Goal: Find contact information: Find contact information

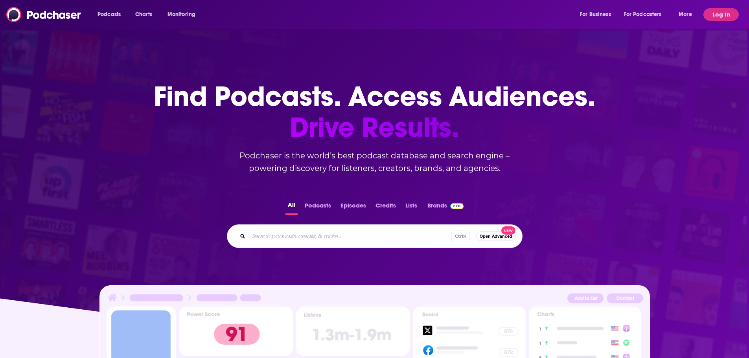
click at [350, 240] on input "Search podcasts, credits, & more..." at bounding box center [350, 236] width 203 height 13
type input "on purpose"
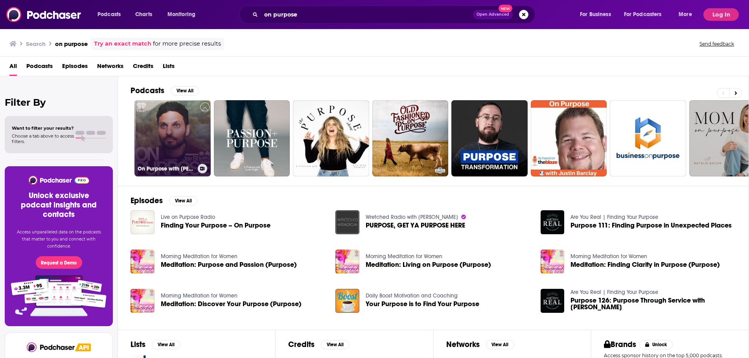
click at [185, 138] on link "On Purpose with [PERSON_NAME]" at bounding box center [173, 138] width 76 height 76
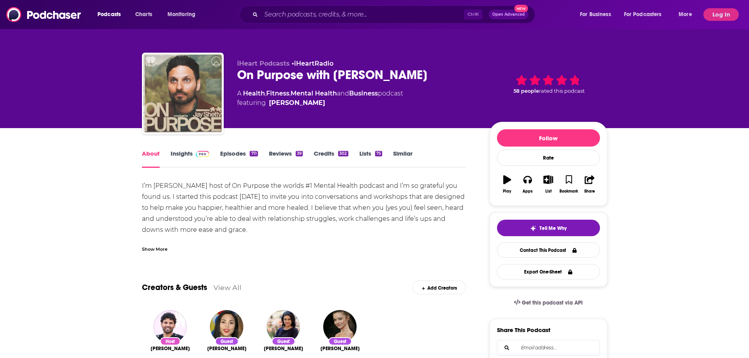
click at [188, 158] on link "Insights" at bounding box center [190, 159] width 39 height 18
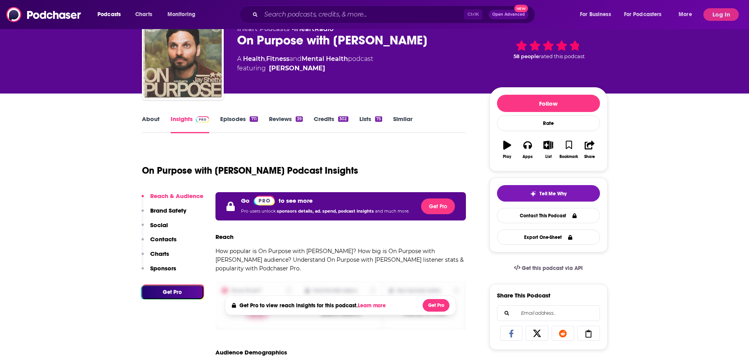
scroll to position [79, 0]
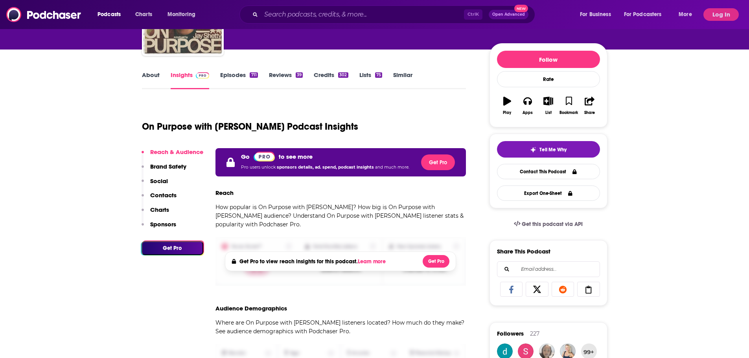
click at [162, 197] on p "Contacts" at bounding box center [163, 195] width 26 height 7
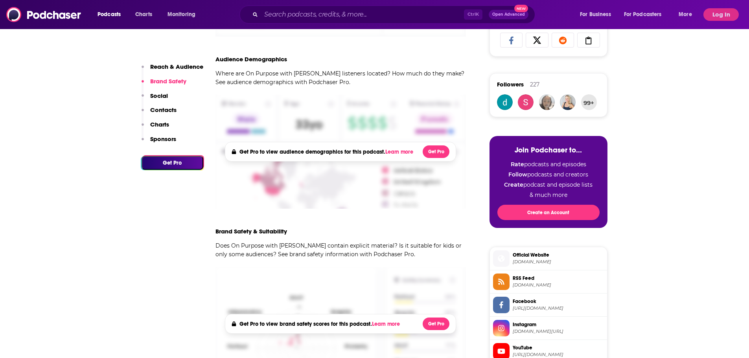
scroll to position [167, 0]
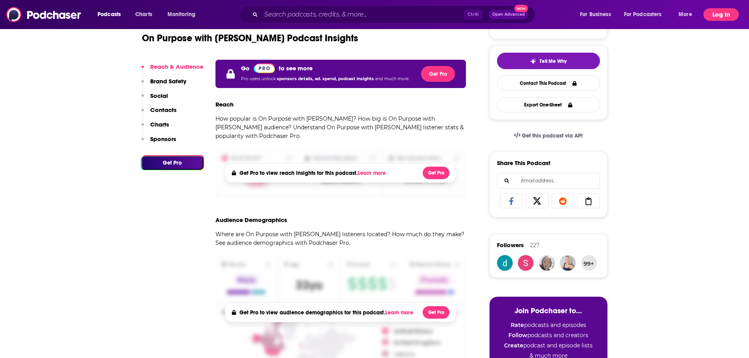
click at [725, 17] on button "Log In" at bounding box center [721, 14] width 35 height 13
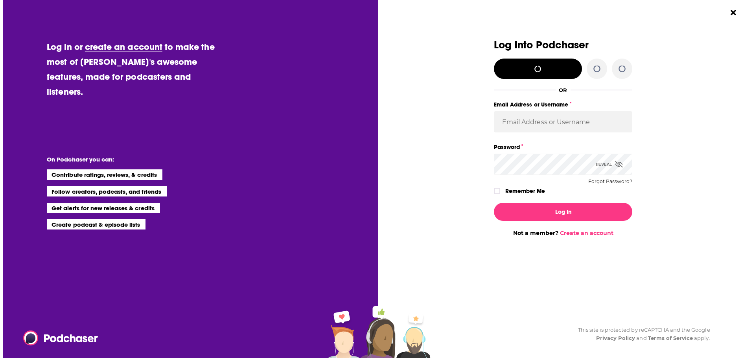
scroll to position [0, 0]
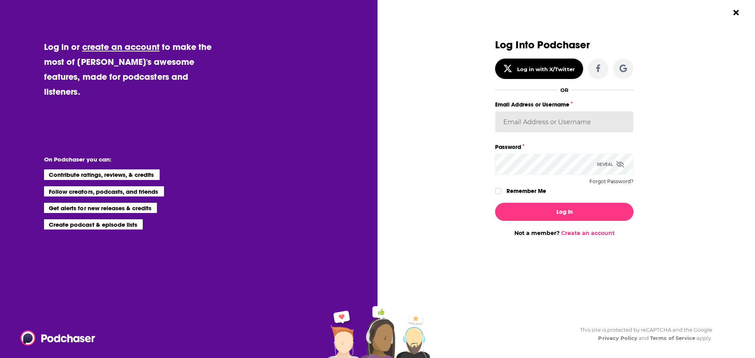
type input "celadonmarketing"
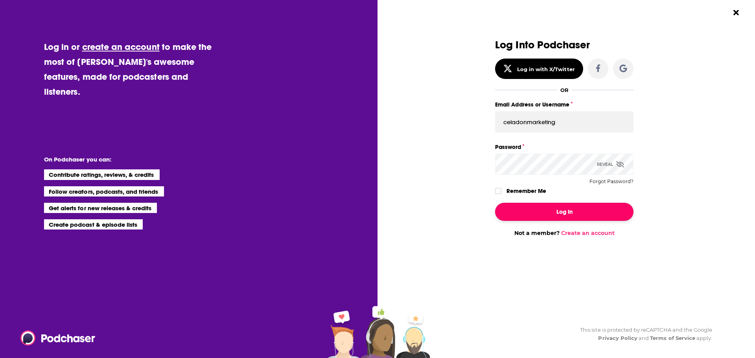
click at [565, 209] on button "Log In" at bounding box center [564, 212] width 138 height 18
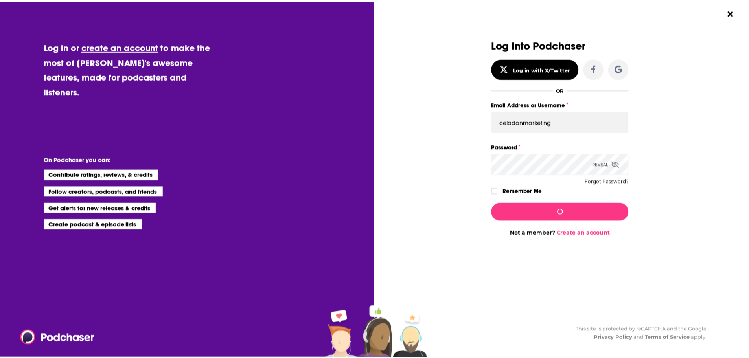
scroll to position [167, 0]
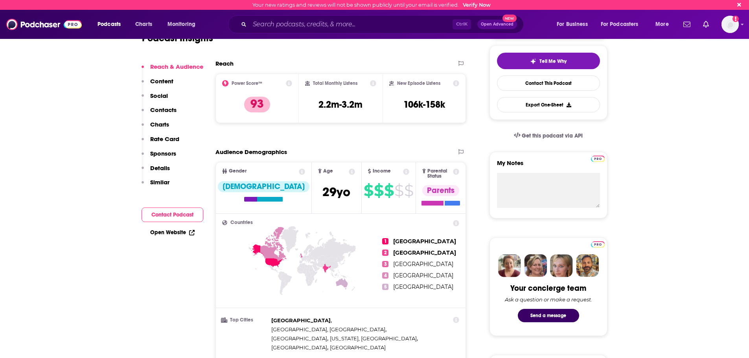
click at [160, 104] on button "Social" at bounding box center [155, 99] width 26 height 15
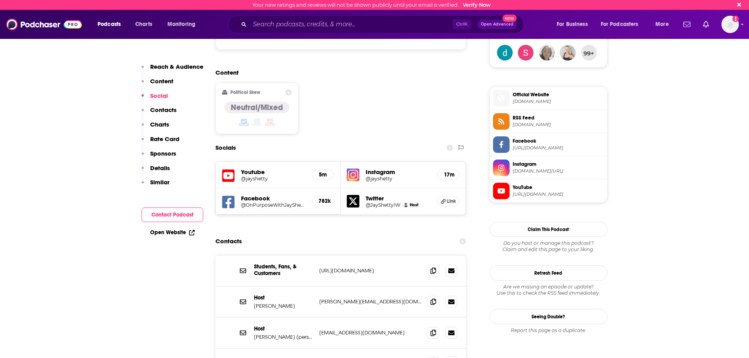
click at [161, 107] on p "Contacts" at bounding box center [163, 109] width 26 height 7
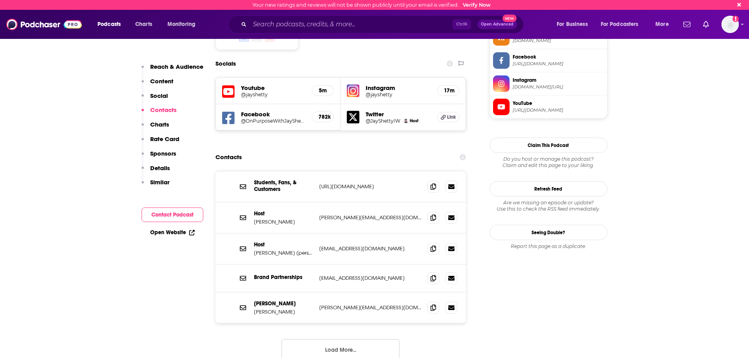
scroll to position [675, 0]
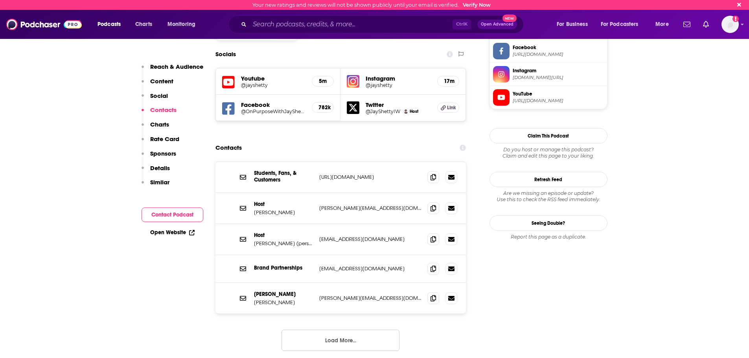
click at [378, 320] on div "Students, Fans, & Customers [URL][DOMAIN_NAME] [URL][DOMAIN_NAME] Host [PERSON_…" at bounding box center [341, 263] width 251 height 202
click at [378, 330] on button "Load More..." at bounding box center [341, 340] width 118 height 21
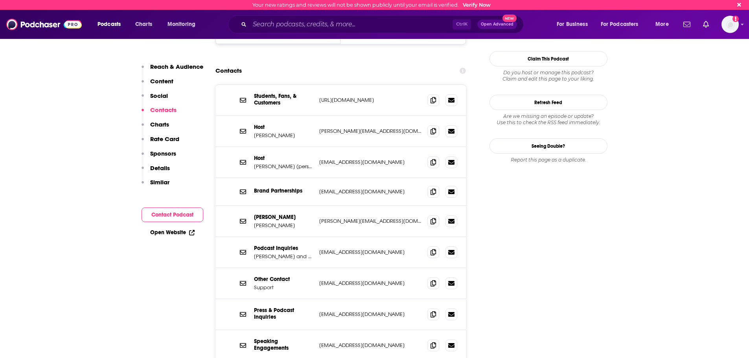
scroll to position [753, 0]
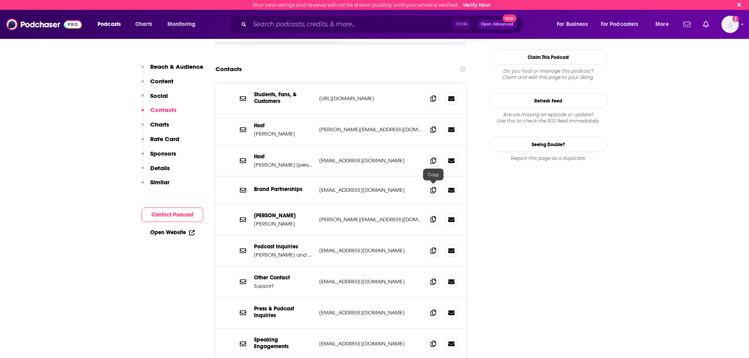
click at [438, 214] on span at bounding box center [434, 220] width 12 height 12
click at [435, 216] on icon at bounding box center [434, 219] width 6 height 6
click at [282, 21] on input "Search podcasts, credits, & more..." at bounding box center [351, 24] width 203 height 13
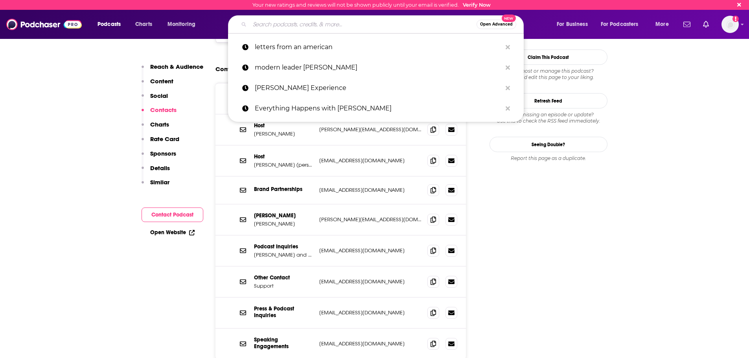
paste input "Literally! with [PERSON_NAME]"
type input "Literally! with [PERSON_NAME]"
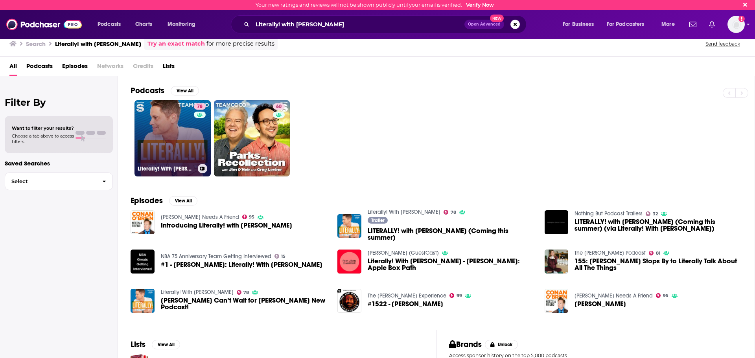
click at [169, 137] on link "78 Literally! With [PERSON_NAME]" at bounding box center [173, 138] width 76 height 76
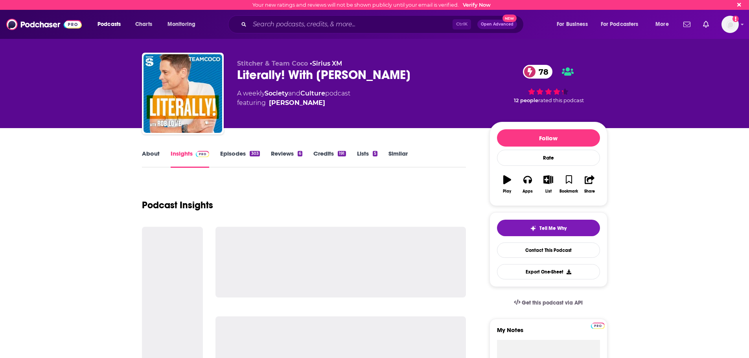
scroll to position [118, 0]
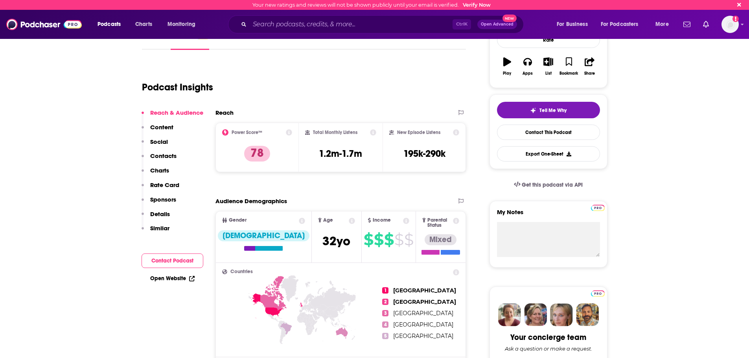
click at [171, 155] on p "Contacts" at bounding box center [163, 155] width 26 height 7
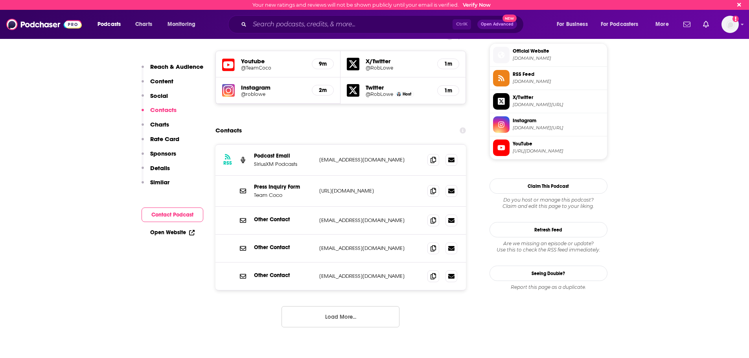
scroll to position [753, 0]
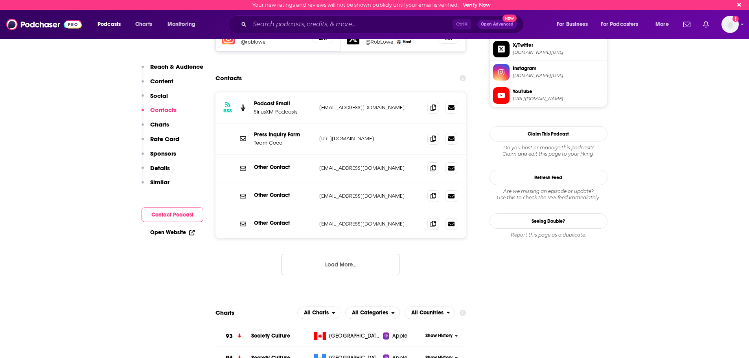
click at [365, 254] on button "Load More..." at bounding box center [341, 264] width 118 height 21
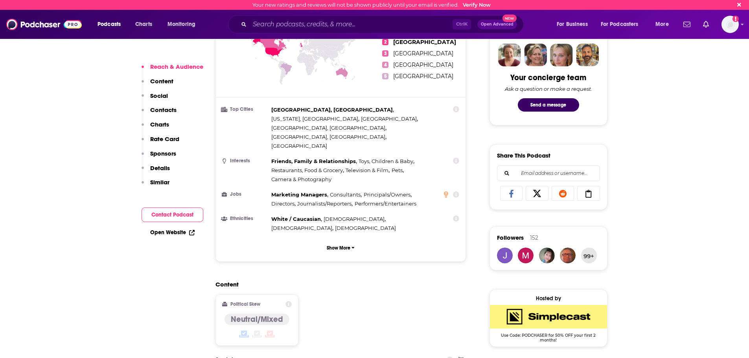
scroll to position [393, 0]
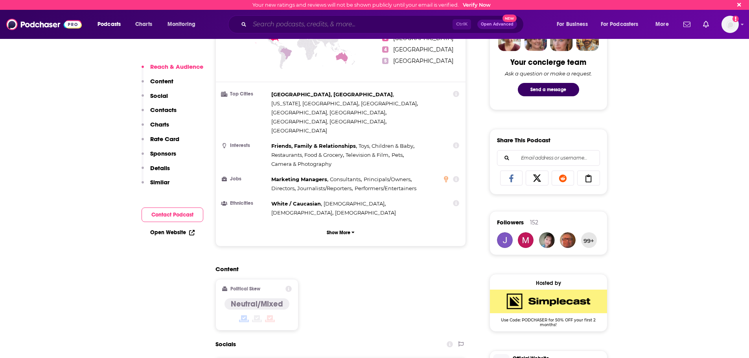
click at [376, 25] on input "Search podcasts, credits, & more..." at bounding box center [351, 24] width 203 height 13
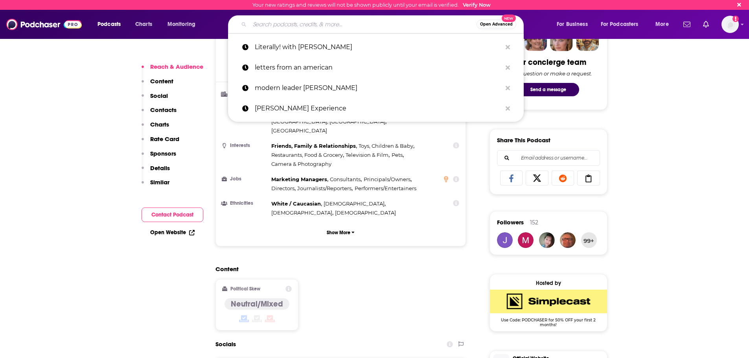
paste input "The [PERSON_NAME] Experience"
type input "The [PERSON_NAME] Experience"
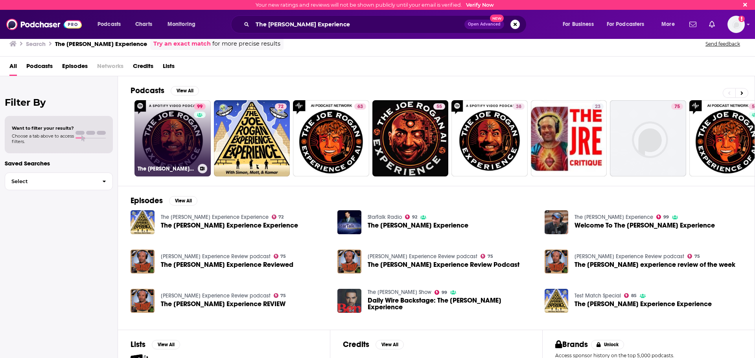
click at [165, 139] on link "99 The [PERSON_NAME] Experience" at bounding box center [173, 138] width 76 height 76
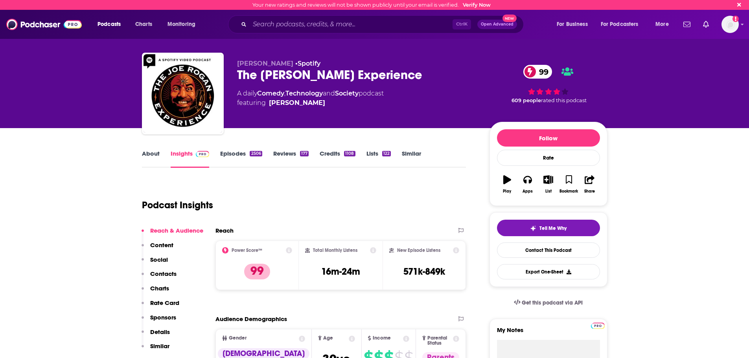
click at [167, 275] on p "Contacts" at bounding box center [163, 273] width 26 height 7
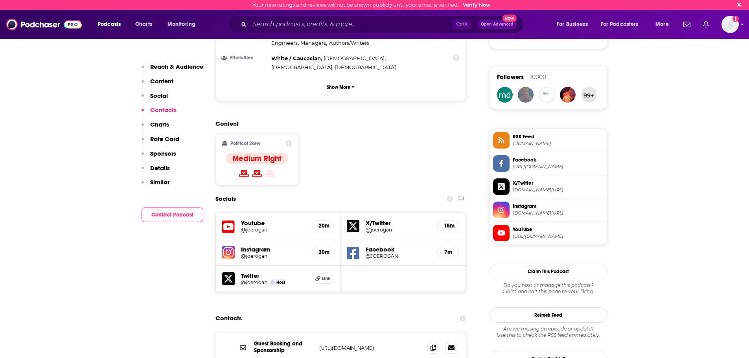
scroll to position [701, 0]
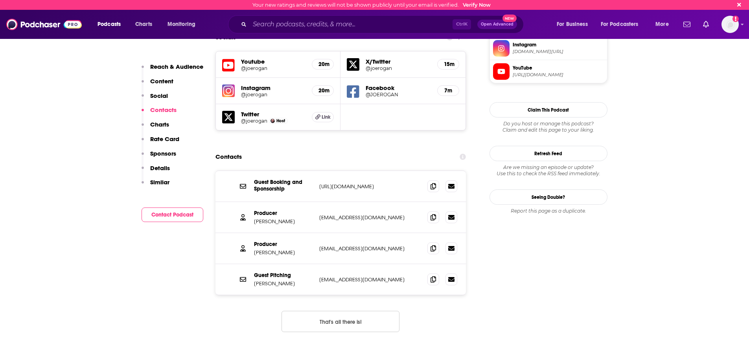
click at [342, 311] on button "That's all there is!" at bounding box center [341, 321] width 118 height 21
click at [430, 242] on span at bounding box center [434, 248] width 12 height 12
click at [432, 245] on icon at bounding box center [434, 248] width 6 height 6
click at [302, 26] on input "Search podcasts, credits, & more..." at bounding box center [351, 24] width 203 height 13
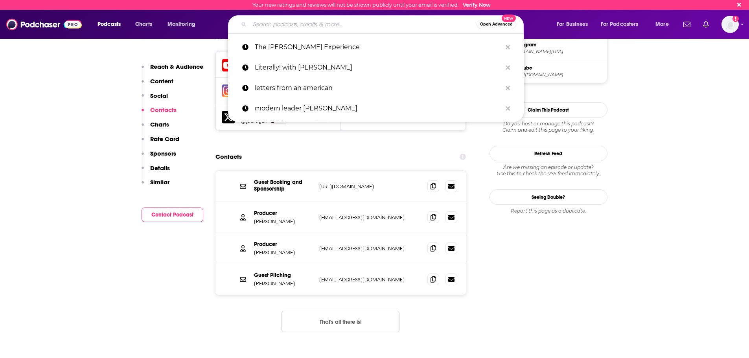
paste input "Getting Curious with [PERSON_NAME]"
type input "Getting Curious with [PERSON_NAME]"
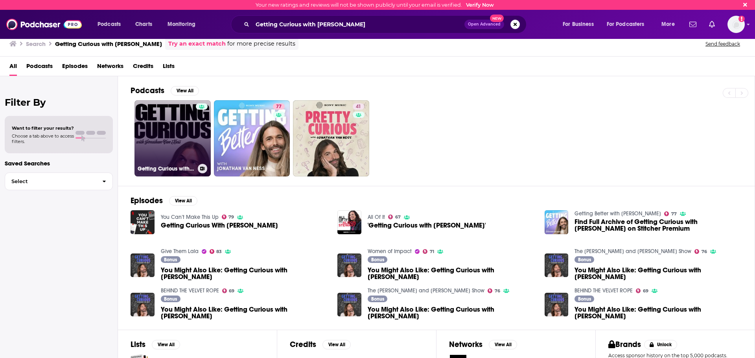
click at [201, 135] on div at bounding box center [202, 133] width 12 height 61
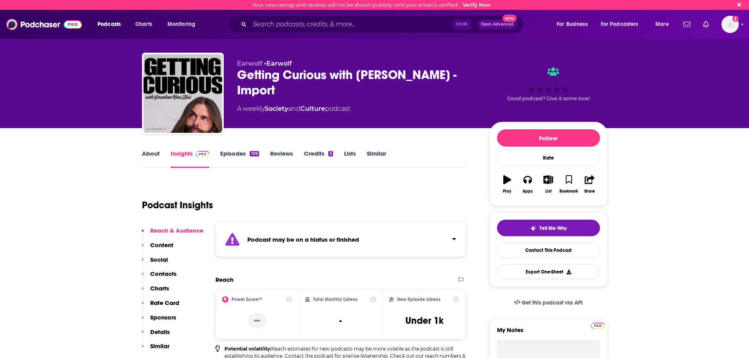
click at [162, 273] on p "Contacts" at bounding box center [163, 273] width 26 height 7
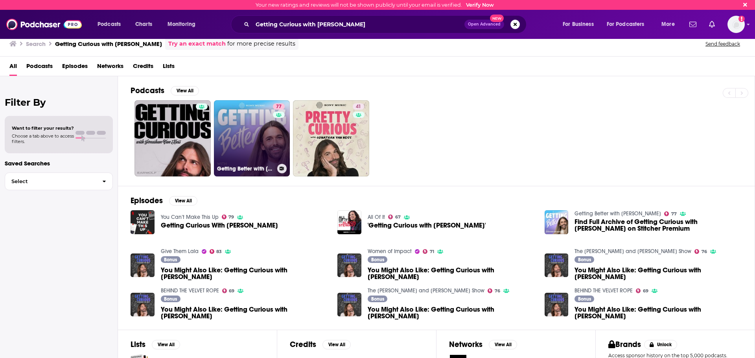
click at [240, 131] on link "77 Getting Better with [PERSON_NAME]" at bounding box center [252, 138] width 76 height 76
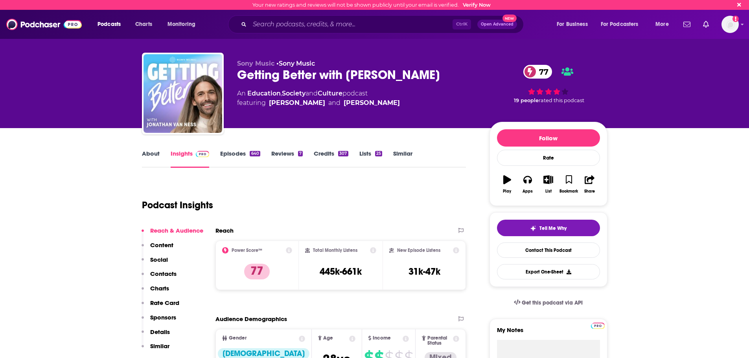
click at [162, 273] on p "Contacts" at bounding box center [163, 273] width 26 height 7
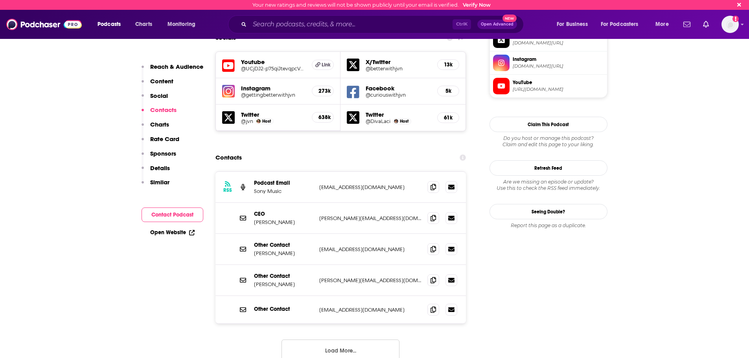
scroll to position [747, 0]
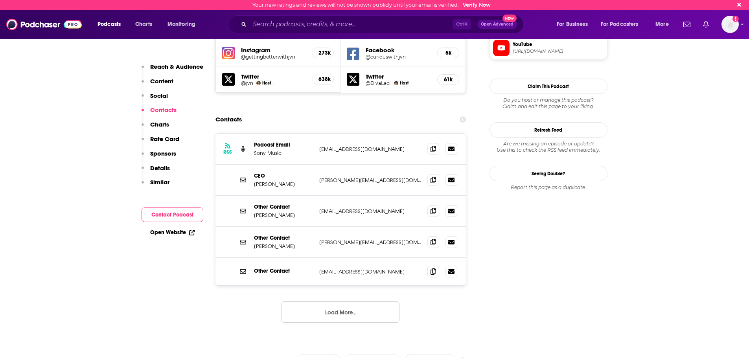
click at [344, 302] on button "Load More..." at bounding box center [341, 312] width 118 height 21
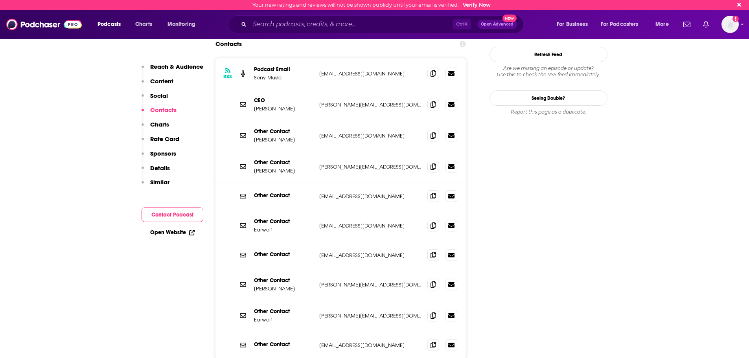
scroll to position [826, 0]
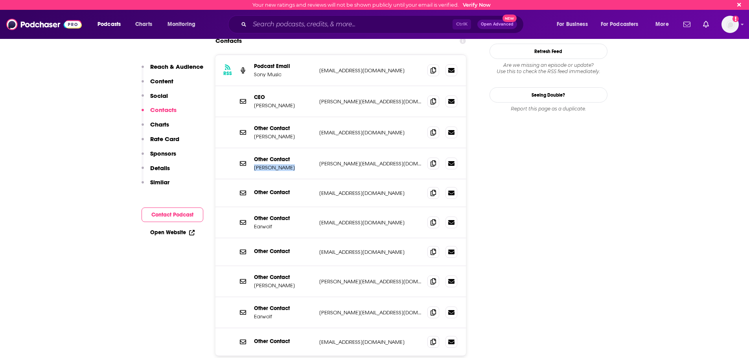
drag, startPoint x: 253, startPoint y: 118, endPoint x: 294, endPoint y: 120, distance: 41.0
click at [294, 148] on div "Other Contact [PERSON_NAME] [PERSON_NAME][EMAIL_ADDRESS][DOMAIN_NAME] [PERSON_N…" at bounding box center [341, 163] width 251 height 31
copy p "[PERSON_NAME]"
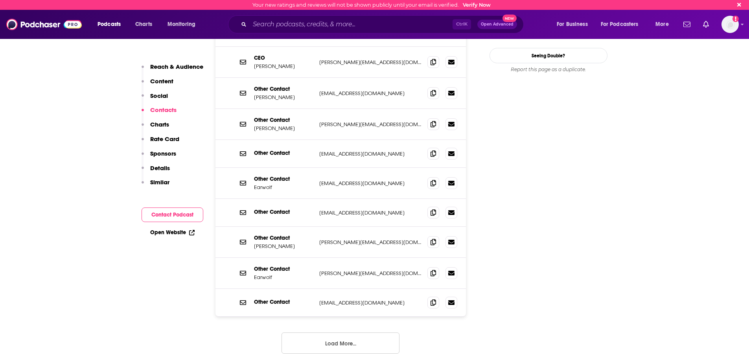
scroll to position [905, 0]
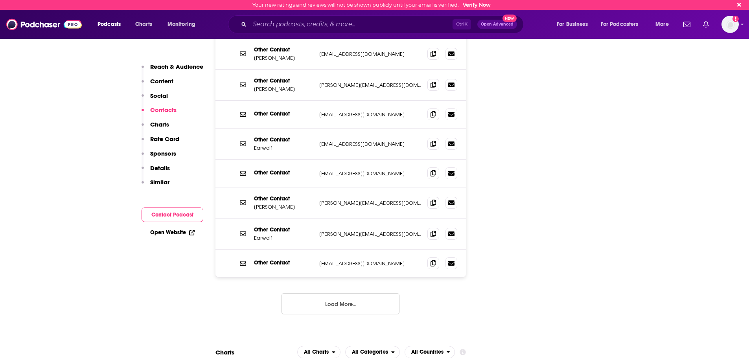
click at [371, 293] on button "Load More..." at bounding box center [341, 303] width 118 height 21
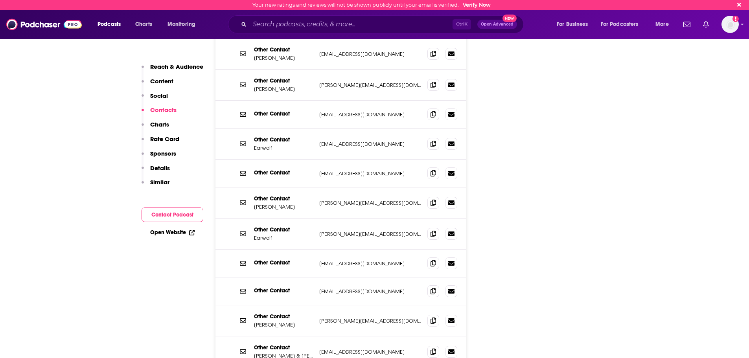
drag, startPoint x: 251, startPoint y: 277, endPoint x: 295, endPoint y: 280, distance: 44.6
click at [295, 306] on div "Other Contact [PERSON_NAME] [PERSON_NAME][EMAIL_ADDRESS][DOMAIN_NAME] [PERSON_N…" at bounding box center [341, 321] width 251 height 31
copy p "[PERSON_NAME]"
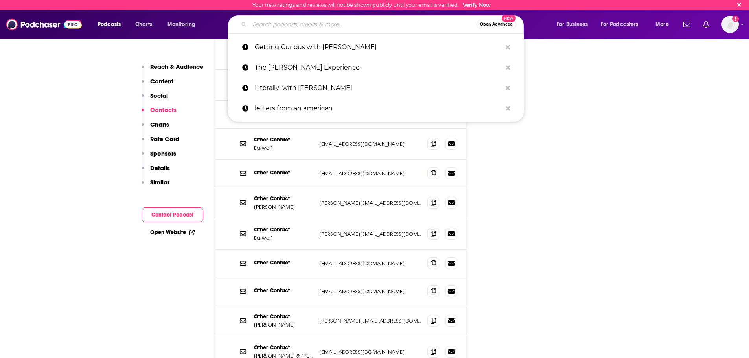
click at [317, 20] on input "Search podcasts, credits, & more..." at bounding box center [363, 24] width 227 height 13
paste input "Sober Curious"
type input "Sober Curious"
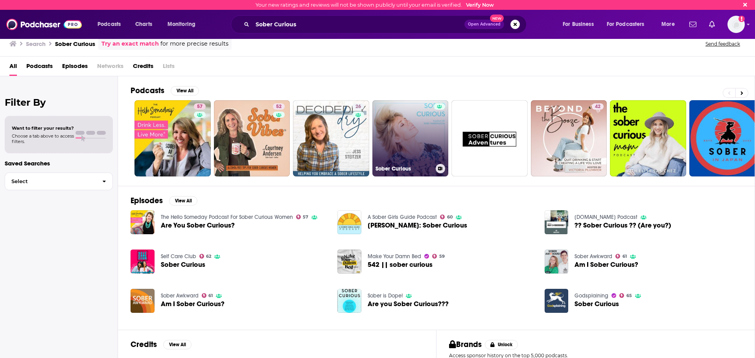
click at [418, 154] on link "Sober Curious" at bounding box center [411, 138] width 76 height 76
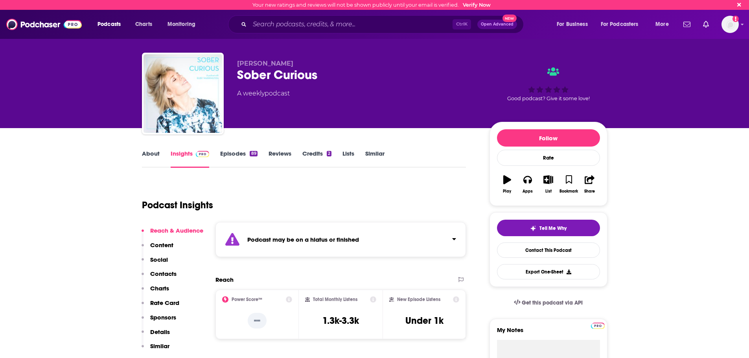
click at [237, 155] on link "Episodes 89" at bounding box center [238, 159] width 37 height 18
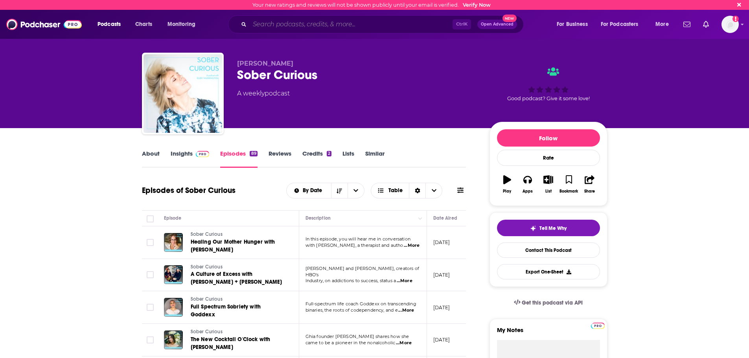
click at [309, 25] on input "Search podcasts, credits, & more..." at bounding box center [351, 24] width 203 height 13
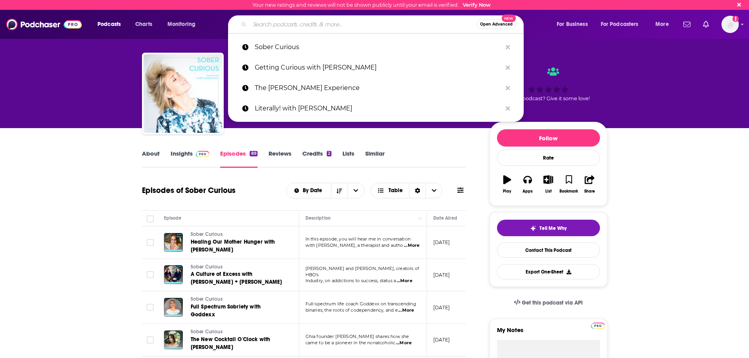
paste input "Sober Powered"
type input "Sober Powered"
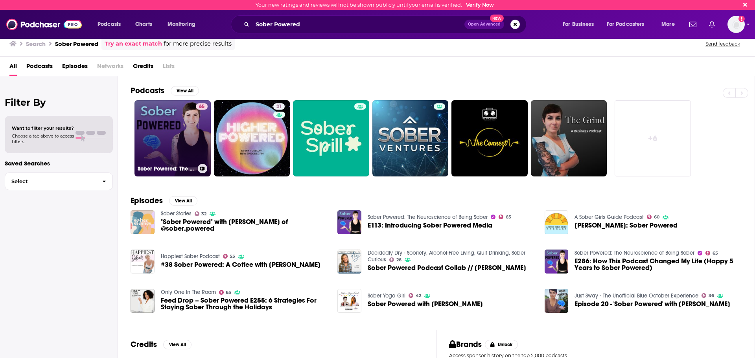
click at [169, 137] on link "65 Sober Powered: The Neuroscience of Being Sober" at bounding box center [173, 138] width 76 height 76
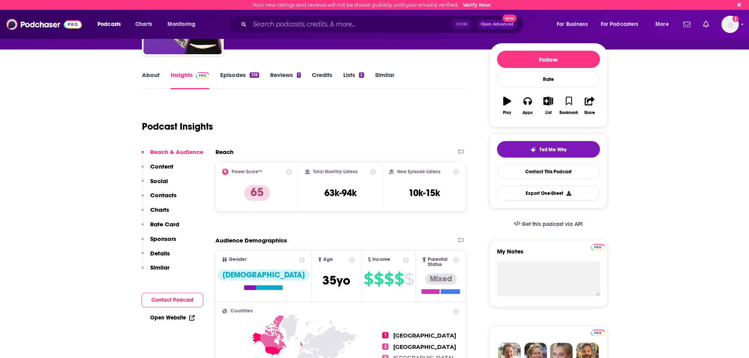
click at [170, 194] on p "Contacts" at bounding box center [163, 195] width 26 height 7
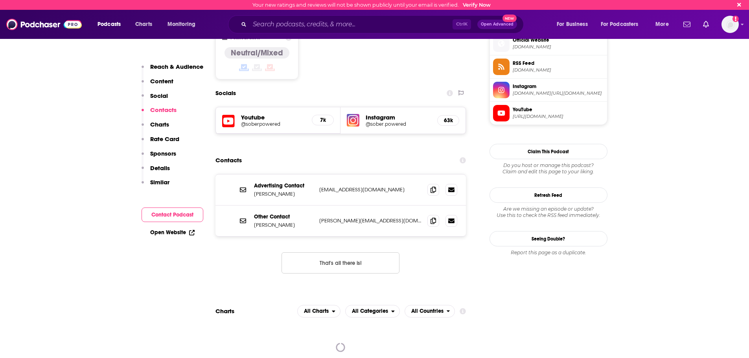
scroll to position [648, 0]
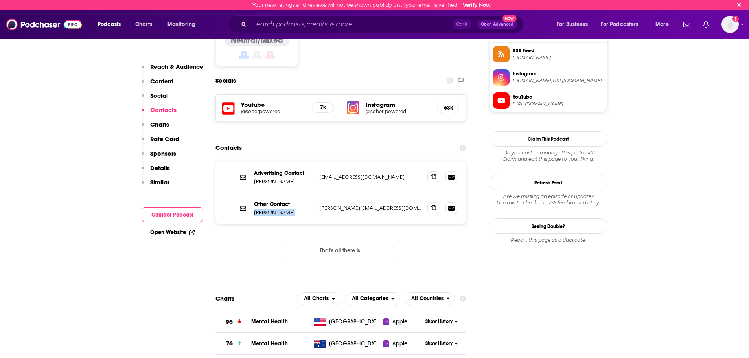
drag, startPoint x: 255, startPoint y: 183, endPoint x: 288, endPoint y: 182, distance: 33.4
click at [288, 209] on p "[PERSON_NAME]" at bounding box center [283, 212] width 59 height 7
copy p "[PERSON_NAME]"
click at [434, 205] on icon at bounding box center [434, 208] width 6 height 6
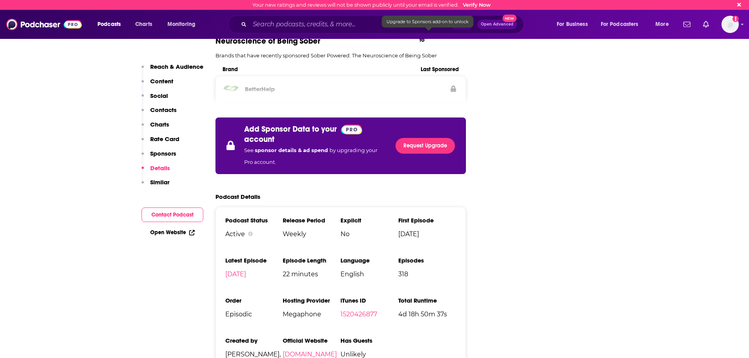
scroll to position [1238, 0]
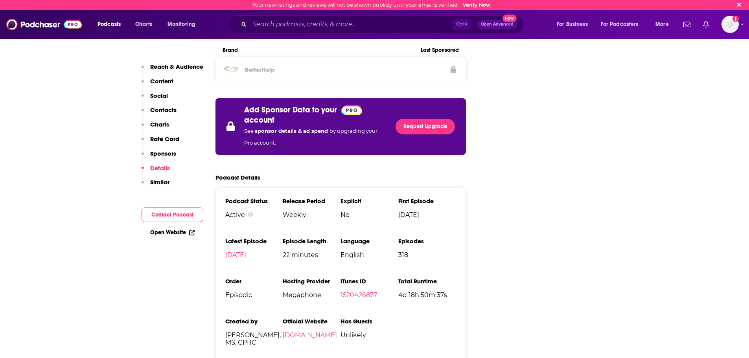
drag, startPoint x: 179, startPoint y: 109, endPoint x: 173, endPoint y: 111, distance: 6.1
click at [178, 109] on div "Reach & Audience Content Social Contacts Charts Rate Card Sponsors Details Simi…" at bounding box center [173, 128] width 62 height 130
click at [171, 111] on p "Contacts" at bounding box center [163, 109] width 26 height 7
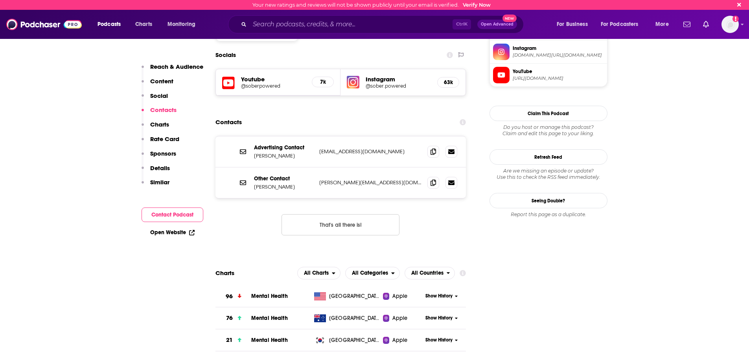
scroll to position [648, 0]
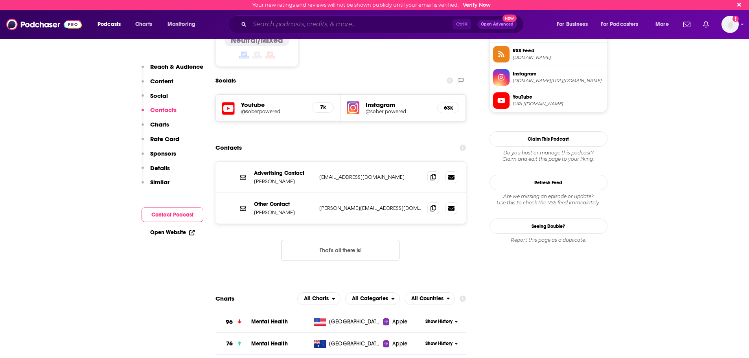
click at [353, 26] on input "Search podcasts, credits, & more..." at bounding box center [351, 24] width 203 height 13
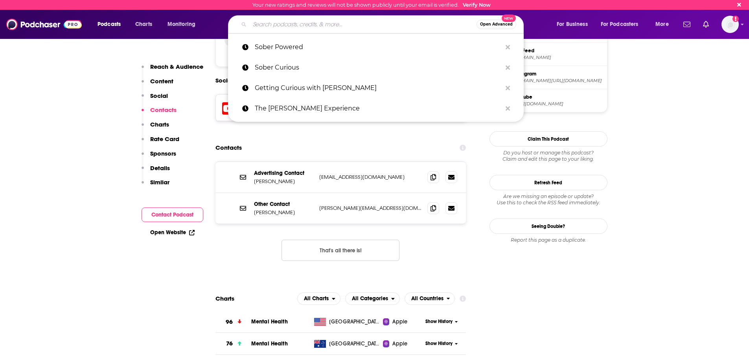
paste input "The Naked Mind Podcast"
type input "The Naked Mind Podcast"
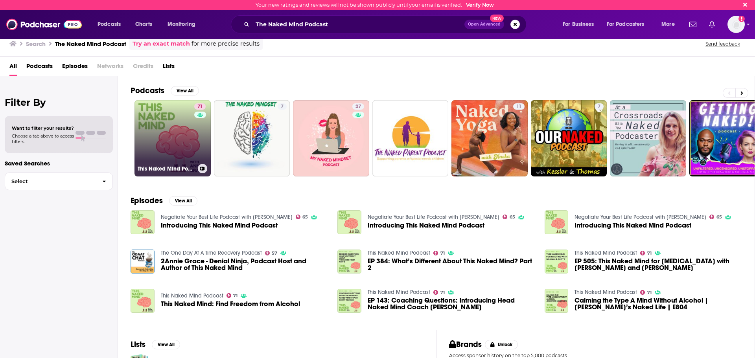
click at [167, 132] on link "71 This Naked Mind Podcast" at bounding box center [173, 138] width 76 height 76
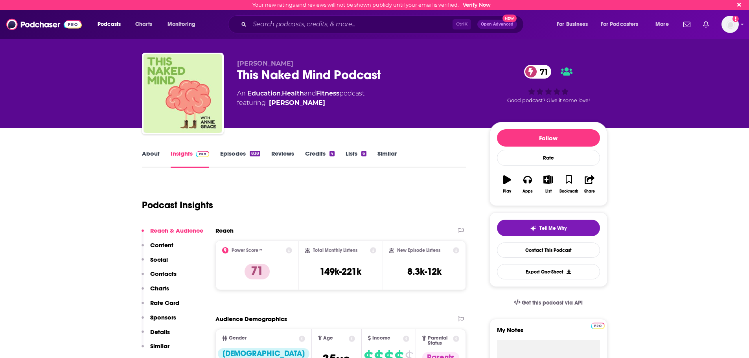
click at [173, 270] on p "Contacts" at bounding box center [163, 273] width 26 height 7
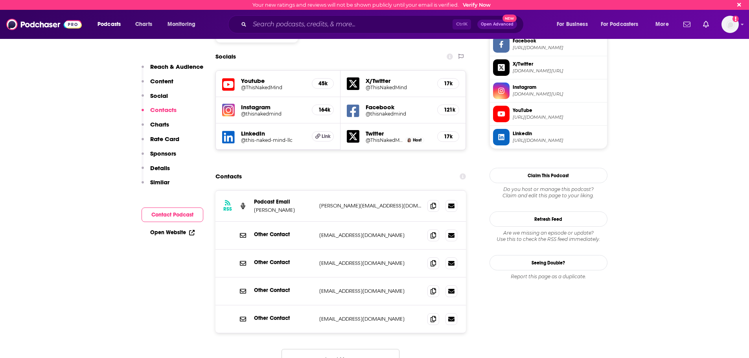
scroll to position [701, 0]
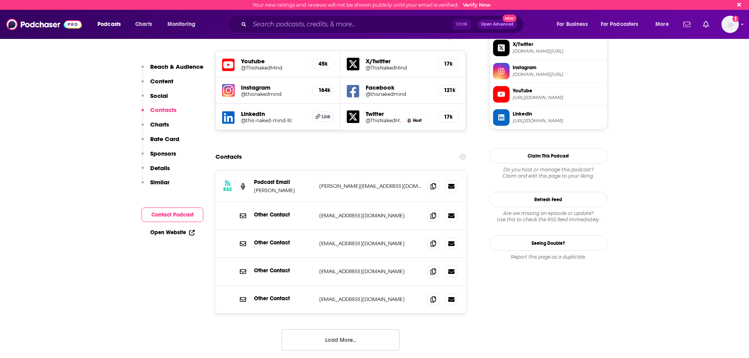
click at [294, 330] on button "Load More..." at bounding box center [341, 340] width 118 height 21
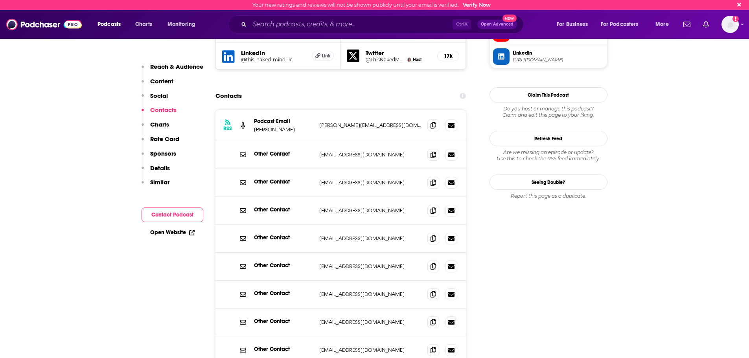
scroll to position [780, 0]
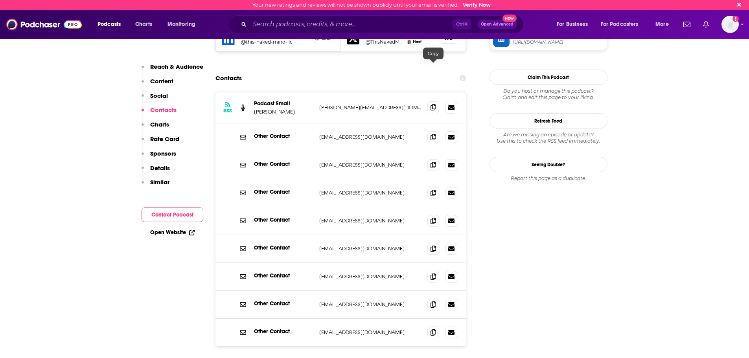
click at [437, 101] on span at bounding box center [434, 107] width 12 height 12
click at [281, 20] on input "Search podcasts, credits, & more..." at bounding box center [351, 24] width 203 height 13
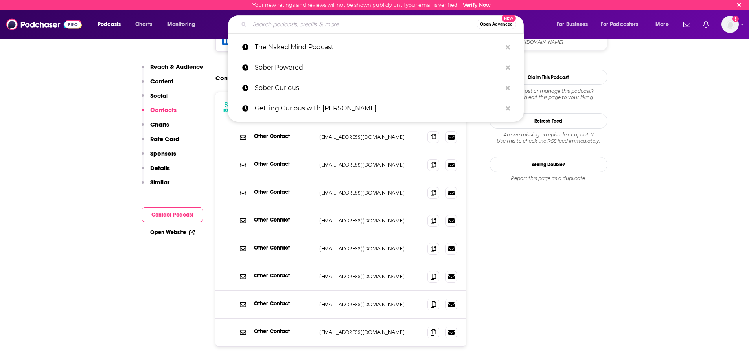
paste input "Take A Break From Drinking"
type input "Take A Break From Drinking"
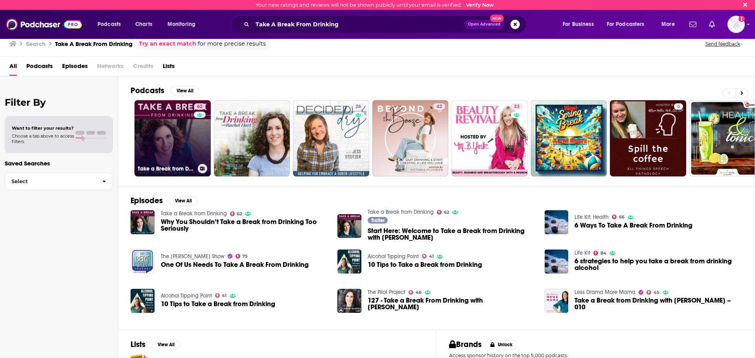
click at [162, 134] on link "62 Take a Break from Drinking" at bounding box center [173, 138] width 76 height 76
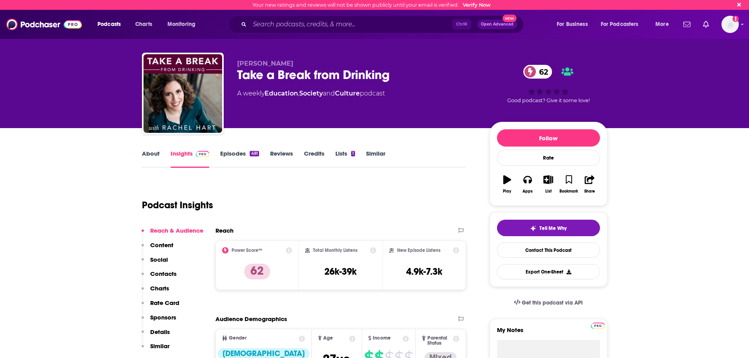
click at [165, 270] on button "Social" at bounding box center [155, 263] width 26 height 15
click at [173, 276] on p "Contacts" at bounding box center [163, 273] width 26 height 7
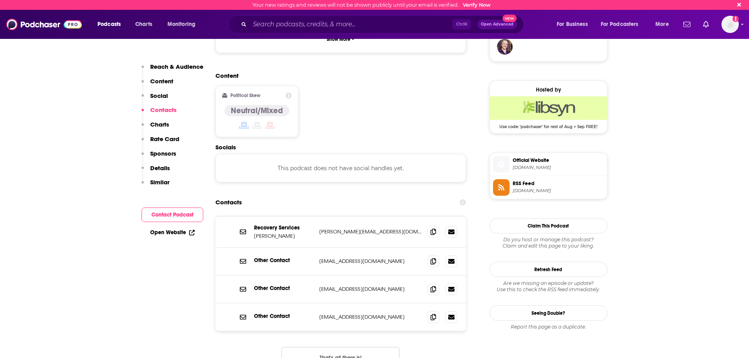
scroll to position [624, 0]
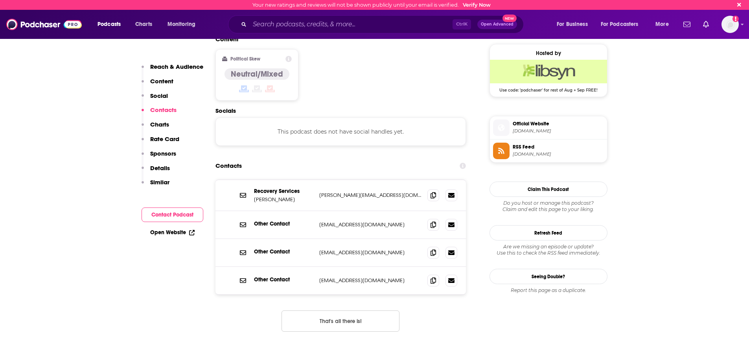
click at [301, 311] on button "That's all there is!" at bounding box center [341, 321] width 118 height 21
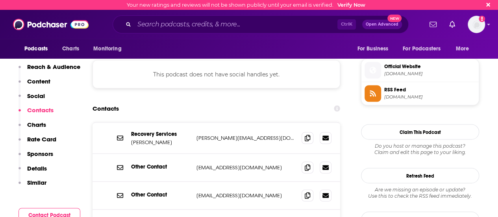
scroll to position [680, 0]
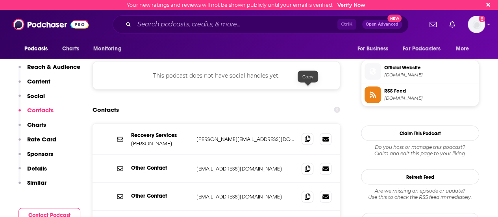
click at [305, 135] on icon at bounding box center [307, 138] width 6 height 6
click at [249, 24] on input "Search podcasts, credits, & more..." at bounding box center [235, 24] width 203 height 13
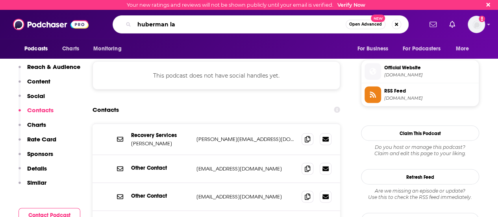
type input "huberman lab"
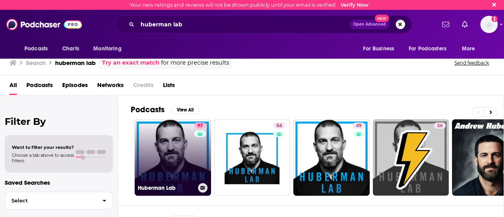
click at [172, 151] on link "97 Huberman Lab" at bounding box center [173, 157] width 76 height 76
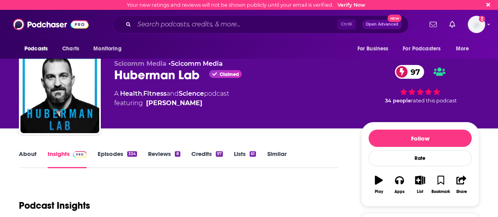
scroll to position [158, 0]
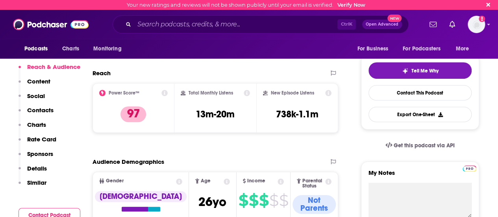
click at [48, 111] on p "Contacts" at bounding box center [40, 109] width 26 height 7
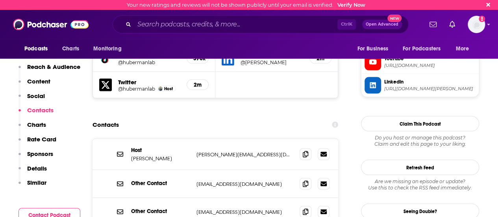
scroll to position [757, 0]
